Goal: Check status: Check status

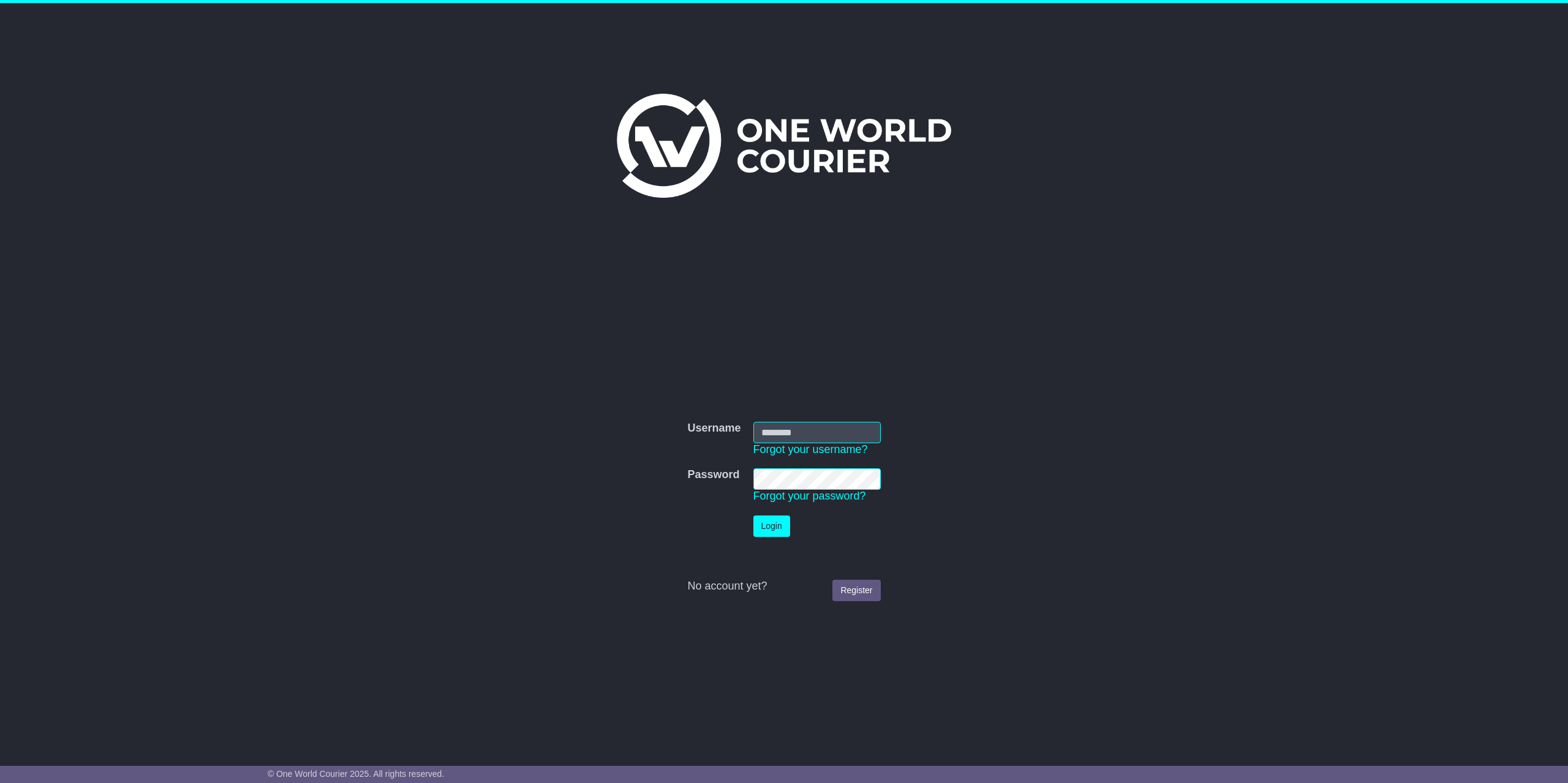
type input "**********"
click at [784, 532] on button "Login" at bounding box center [771, 526] width 37 height 21
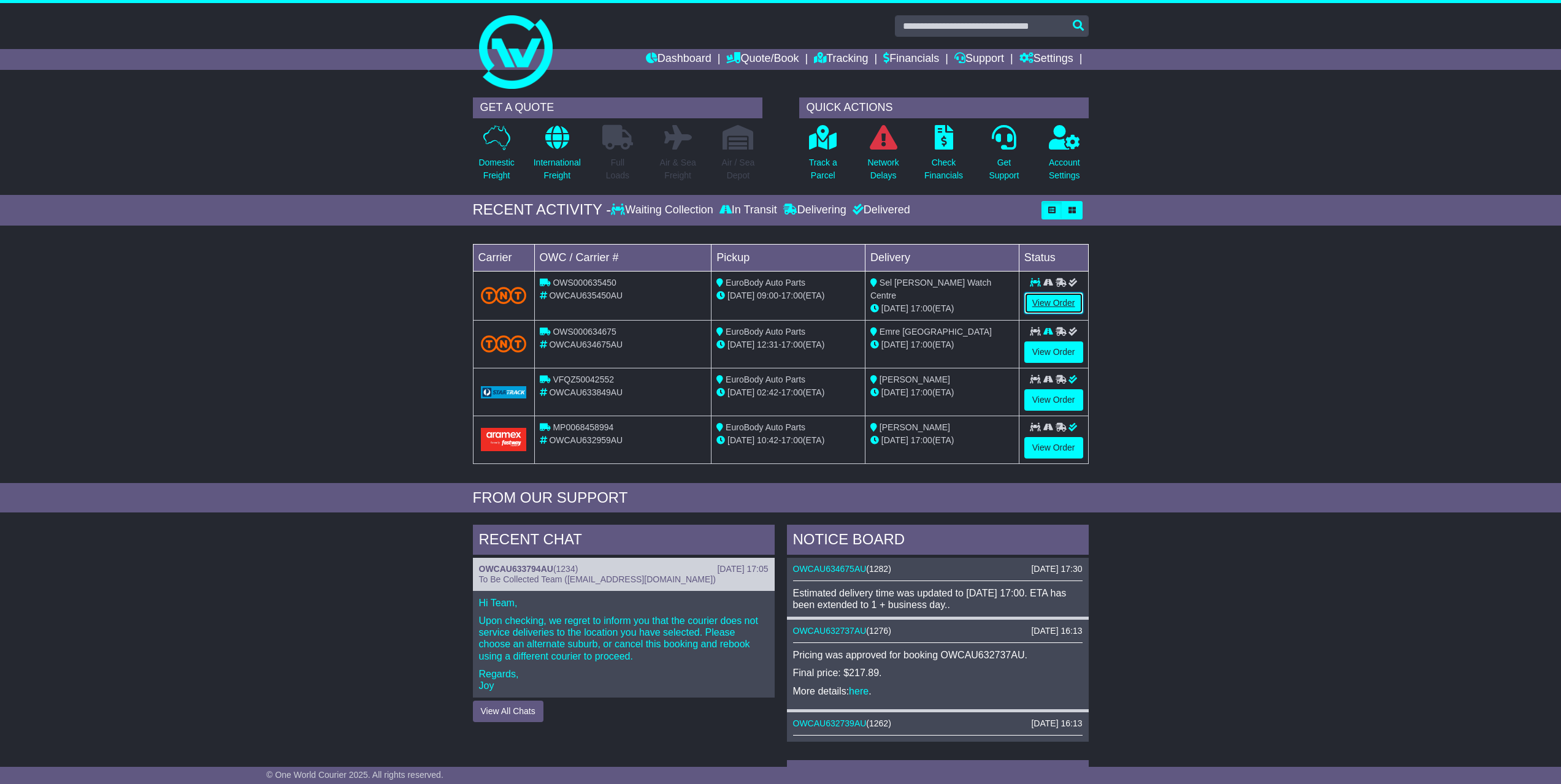
click at [1056, 297] on link "View Order" at bounding box center [1053, 303] width 59 height 21
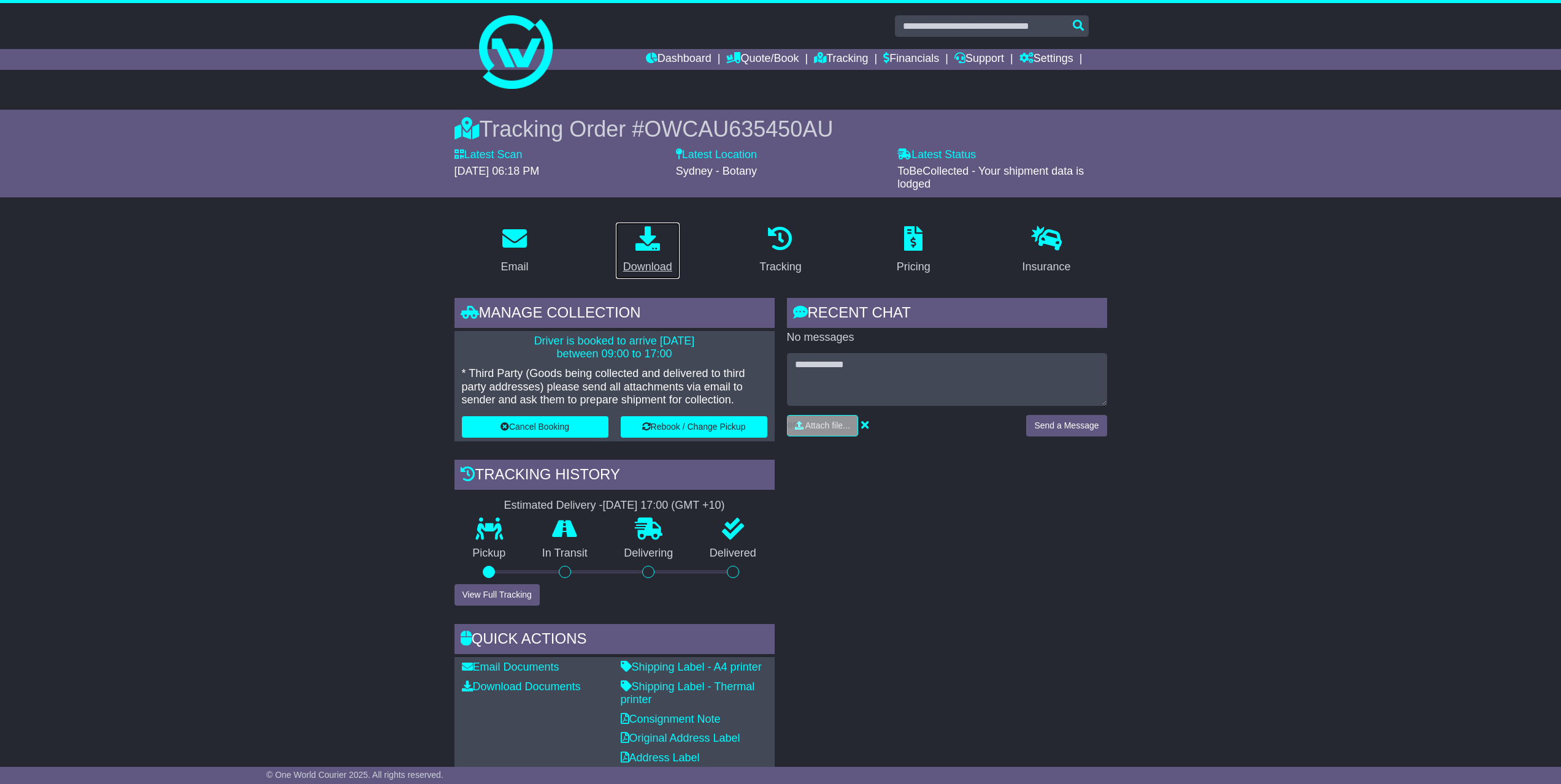
click at [658, 244] on icon at bounding box center [647, 238] width 25 height 25
